Goal: Use online tool/utility: Use online tool/utility

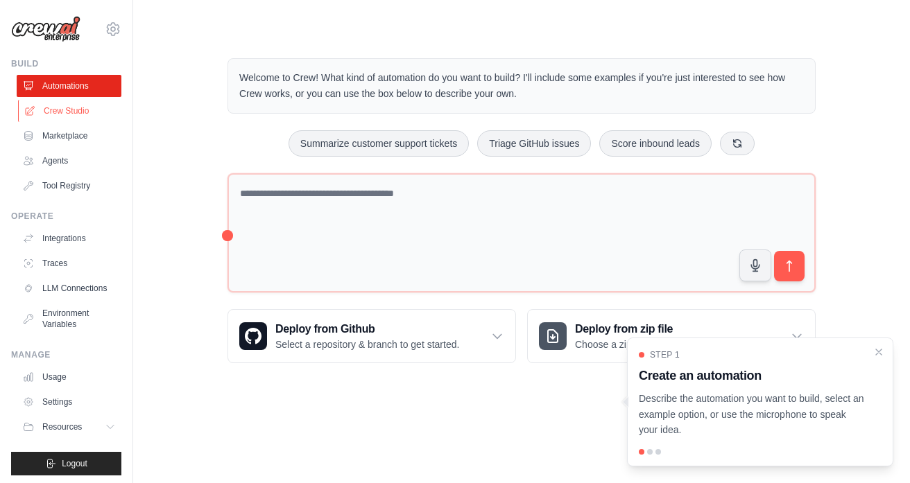
click at [76, 114] on link "Crew Studio" at bounding box center [70, 111] width 105 height 22
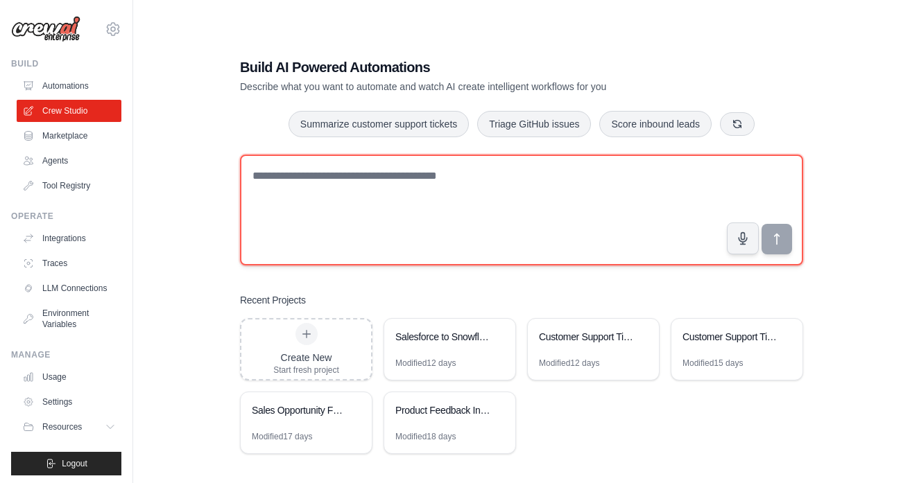
click at [311, 189] on textarea at bounding box center [521, 210] width 563 height 111
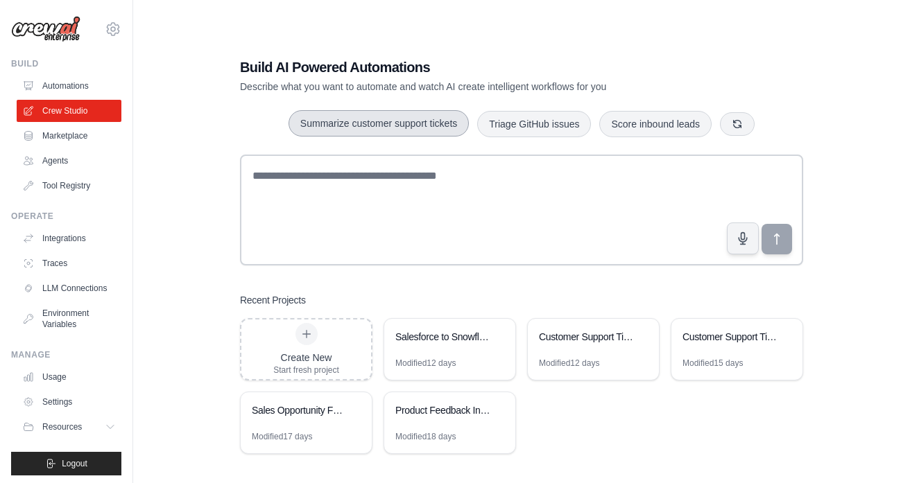
click at [361, 123] on button "Summarize customer support tickets" at bounding box center [379, 123] width 180 height 26
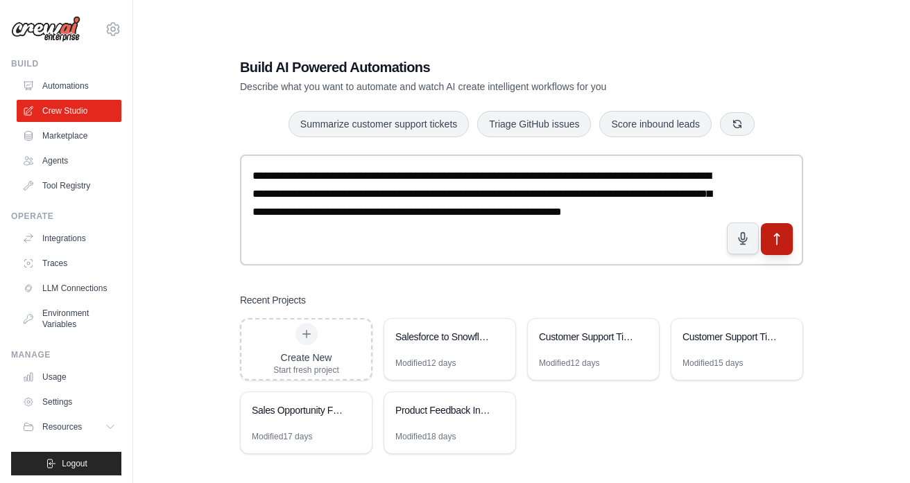
click at [782, 244] on icon "submit" at bounding box center [777, 239] width 15 height 15
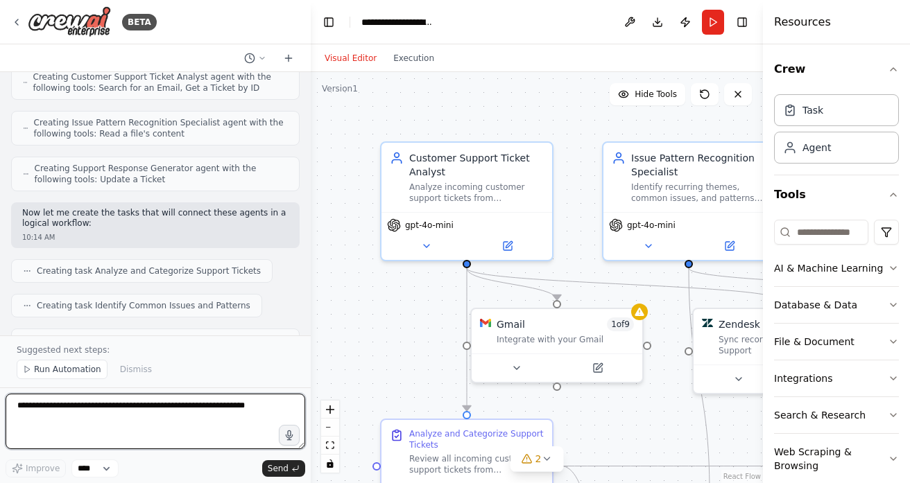
scroll to position [1154, 0]
